Goal: Task Accomplishment & Management: Manage account settings

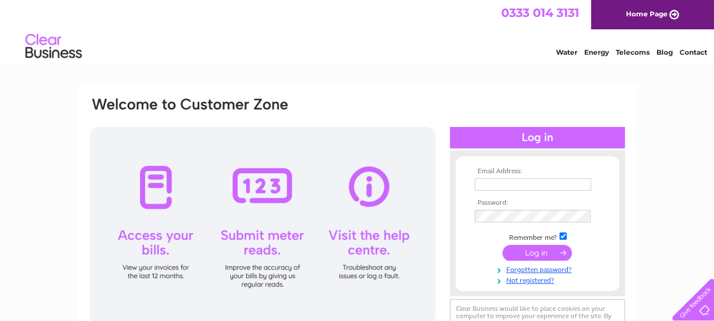
type input "info@btd.co.uk"
click at [538, 252] on input "submit" at bounding box center [536, 253] width 69 height 16
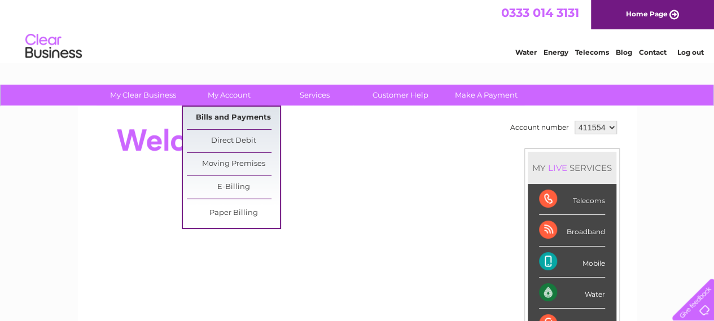
click at [228, 116] on link "Bills and Payments" at bounding box center [233, 118] width 93 height 23
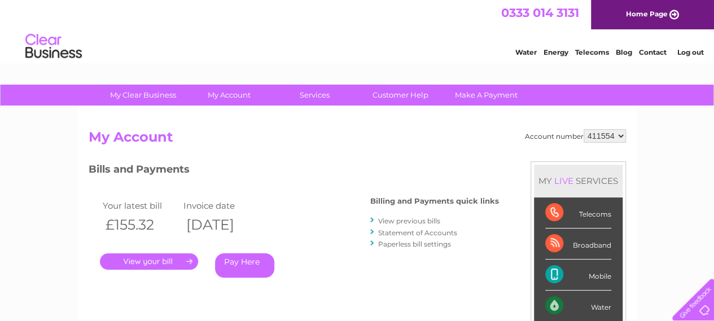
click at [154, 258] on link "." at bounding box center [149, 262] width 98 height 16
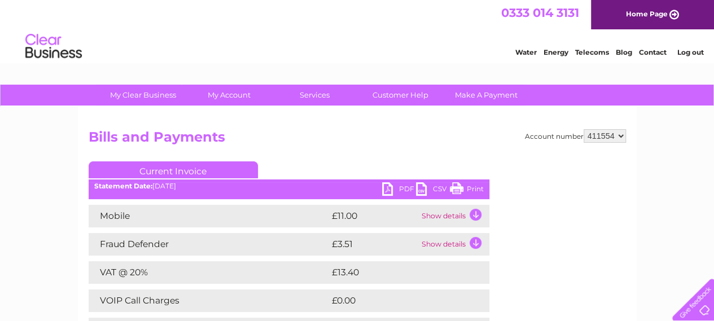
click at [386, 187] on link "PDF" at bounding box center [399, 190] width 34 height 16
